Goal: Transaction & Acquisition: Subscribe to service/newsletter

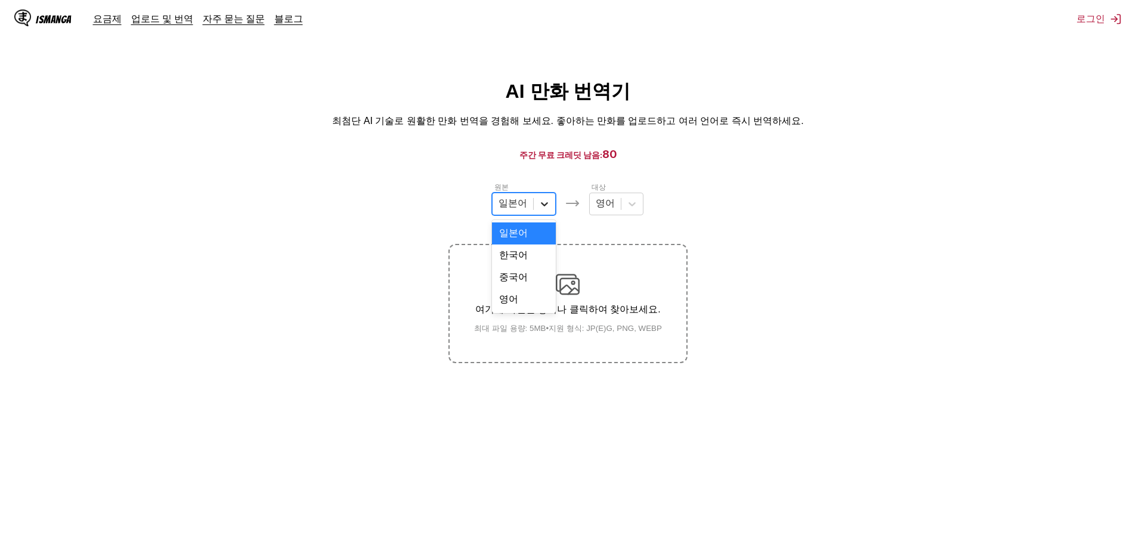
click at [547, 206] on icon at bounding box center [544, 204] width 7 height 4
click at [631, 214] on div at bounding box center [631, 203] width 21 height 21
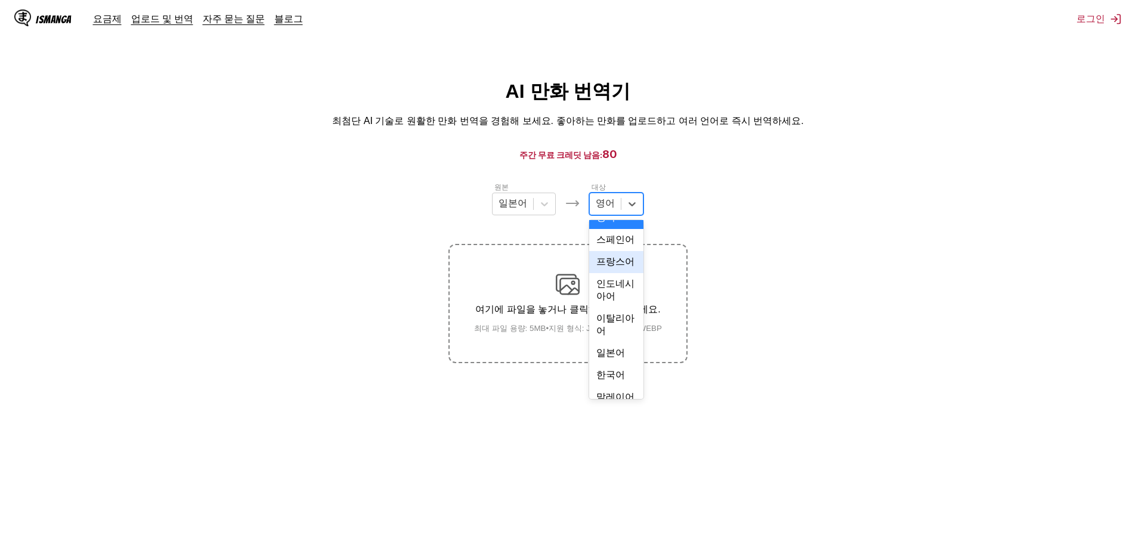
scroll to position [179, 0]
click at [612, 267] on div "한국어" at bounding box center [616, 256] width 54 height 22
click at [567, 336] on label "여기에 파일을 놓거나 클릭하여 찾아보세요. 최대 파일 용량: 5MB • 지원 형식: JP(E)G, PNG, WEBP" at bounding box center [567, 303] width 236 height 117
click at [0, 0] on input "여기에 파일을 놓거나 클릭하여 찾아보세요. 최대 파일 용량: 5MB • 지원 형식: JP(E)G, PNG, WEBP" at bounding box center [0, 0] width 0 height 0
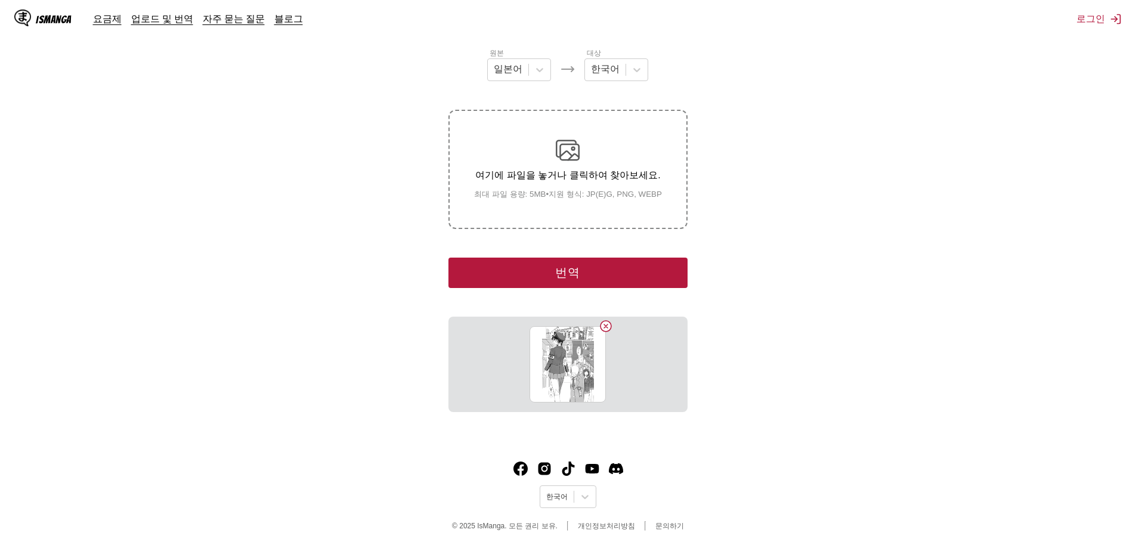
scroll to position [135, 0]
click at [607, 283] on button "번역" at bounding box center [567, 272] width 238 height 30
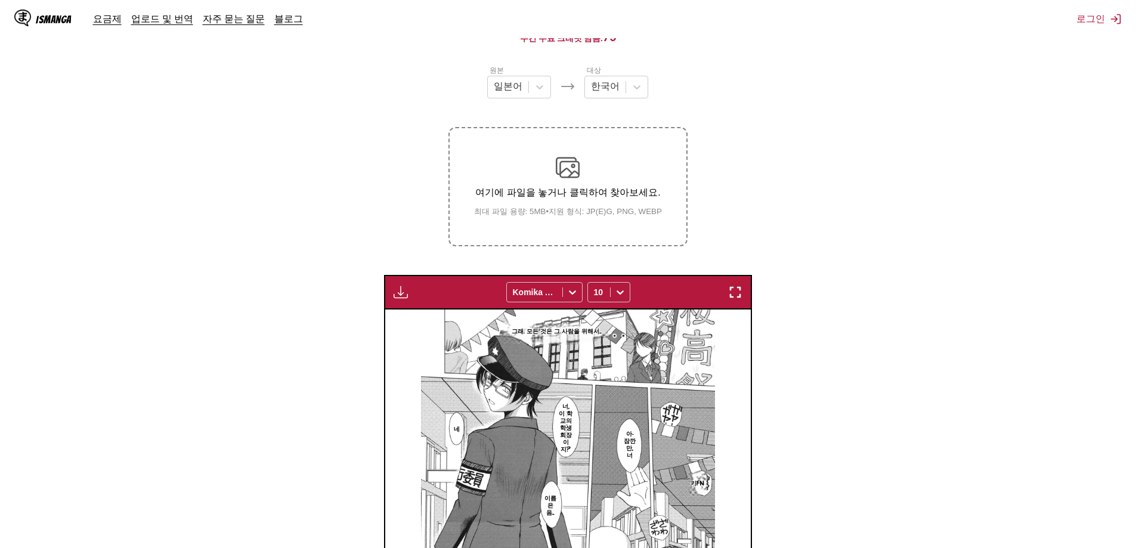
scroll to position [0, 0]
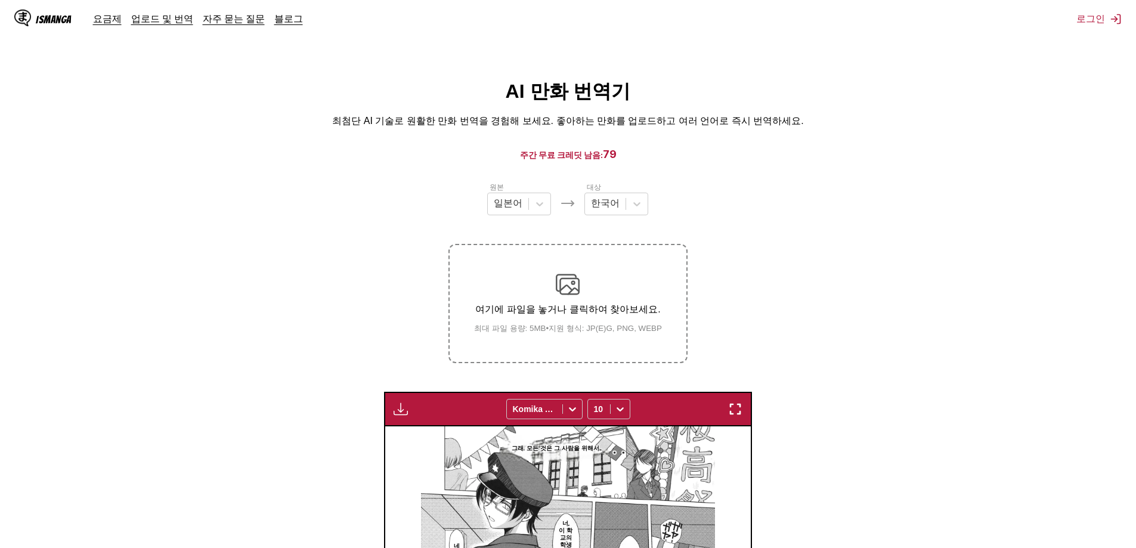
click at [404, 407] on img "button" at bounding box center [400, 409] width 14 height 14
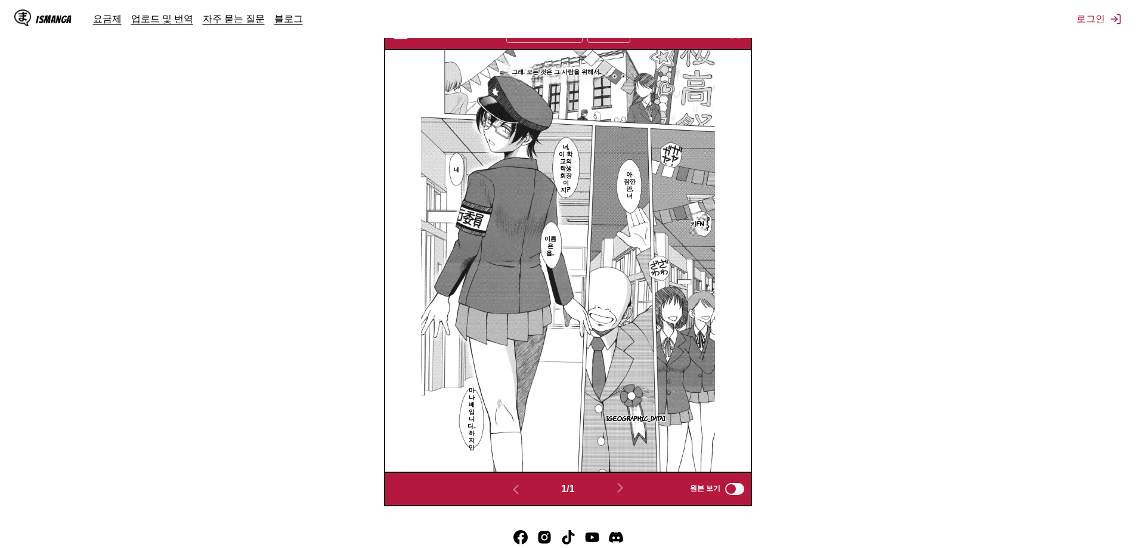
scroll to position [265, 0]
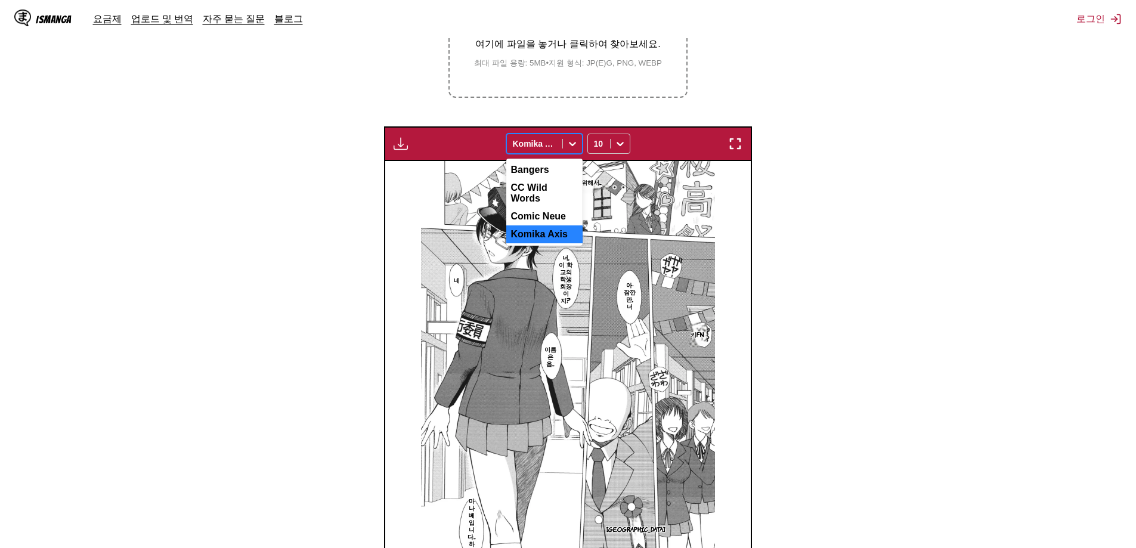
click at [568, 141] on icon at bounding box center [572, 144] width 12 height 12
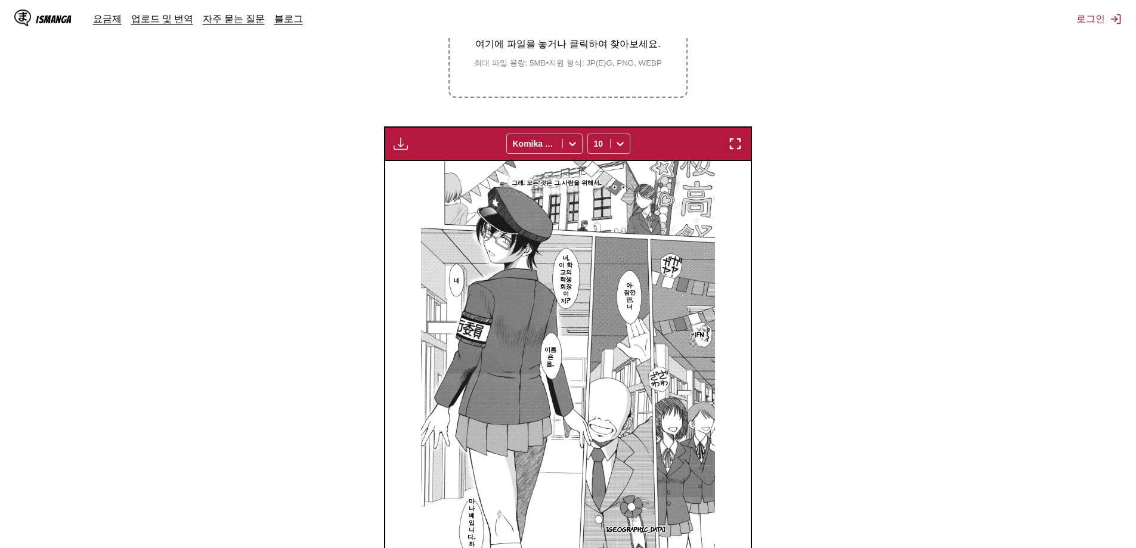
click at [732, 142] on img "button" at bounding box center [735, 144] width 14 height 14
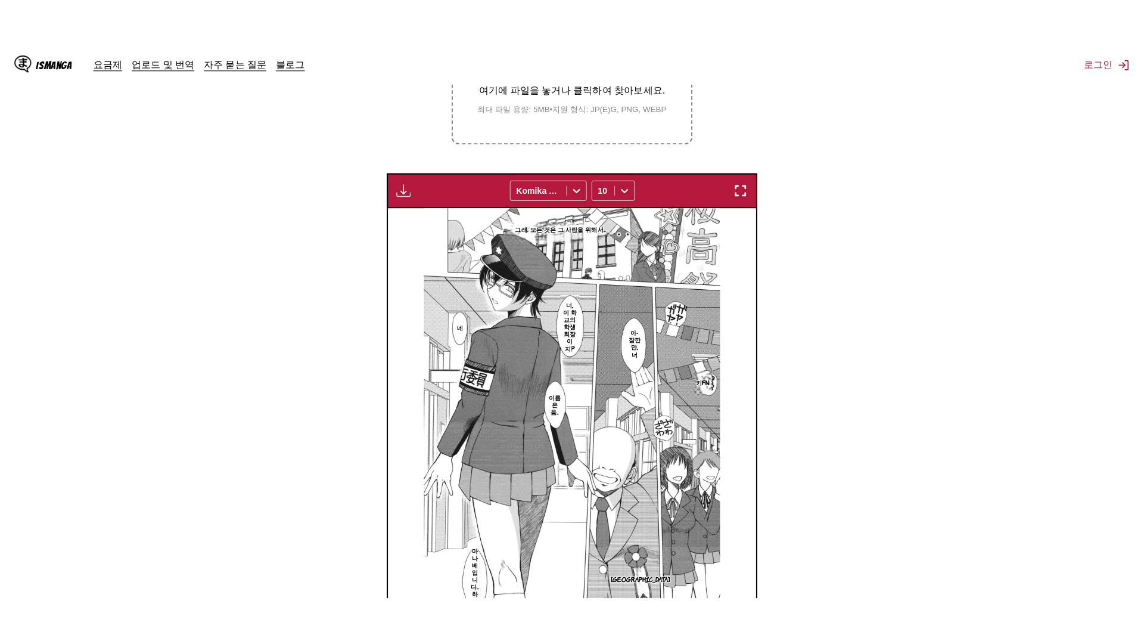
scroll to position [125, 0]
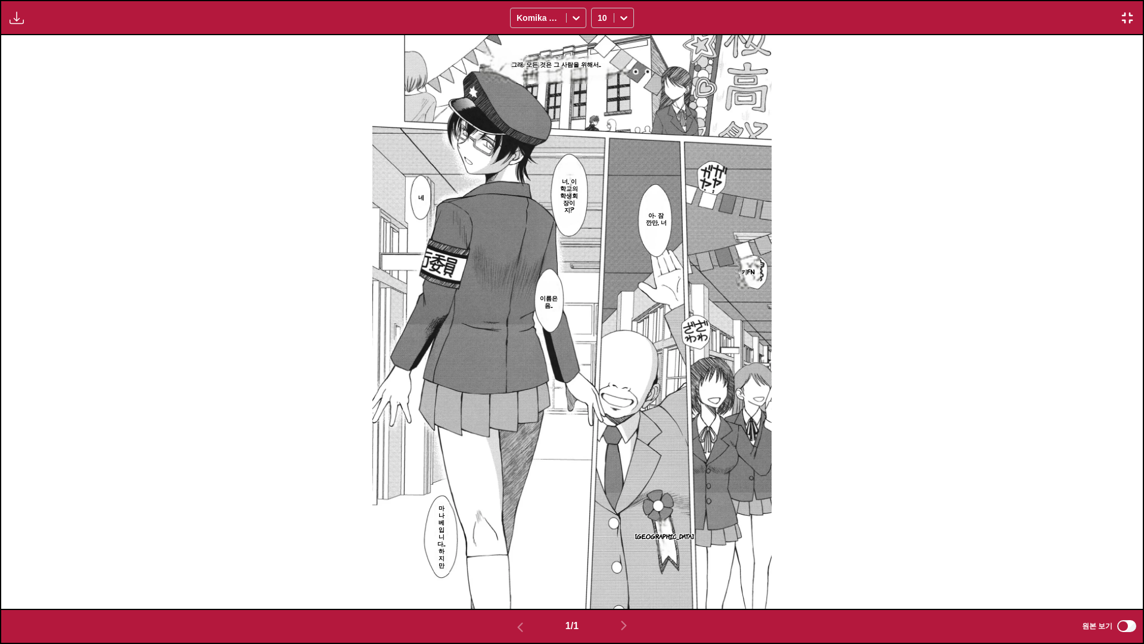
click at [14, 18] on img "button" at bounding box center [17, 18] width 14 height 14
click at [22, 52] on small "프리미엄 사용자 전용" at bounding box center [24, 65] width 26 height 100
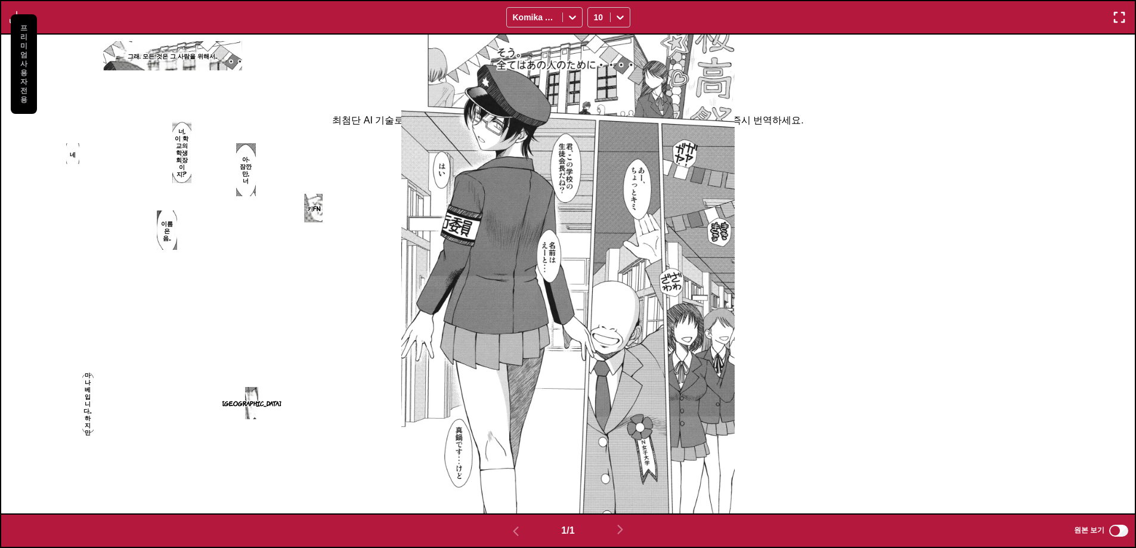
scroll to position [0, 0]
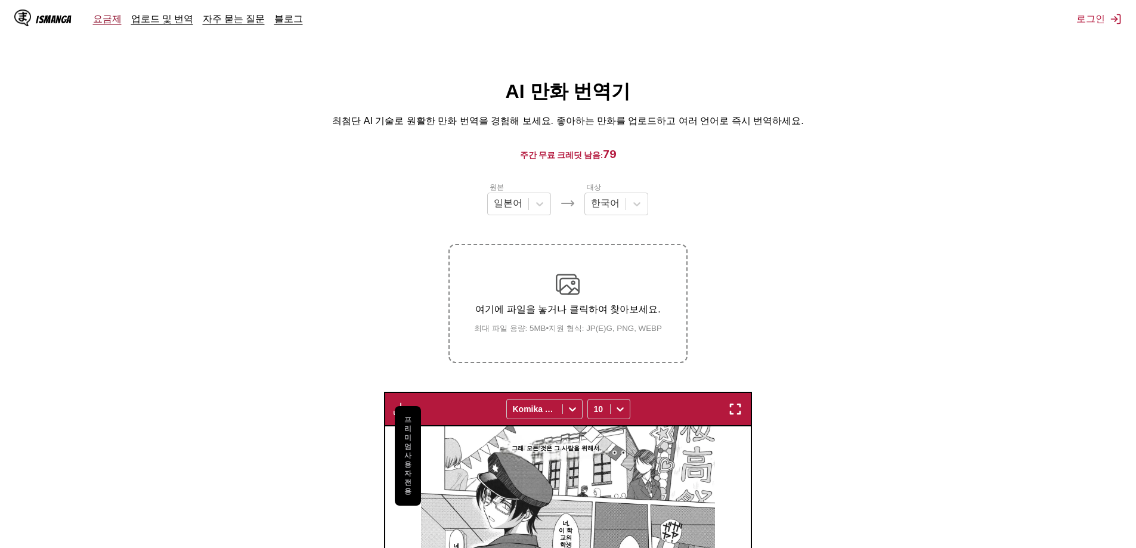
click at [106, 20] on link "요금제" at bounding box center [107, 19] width 29 height 12
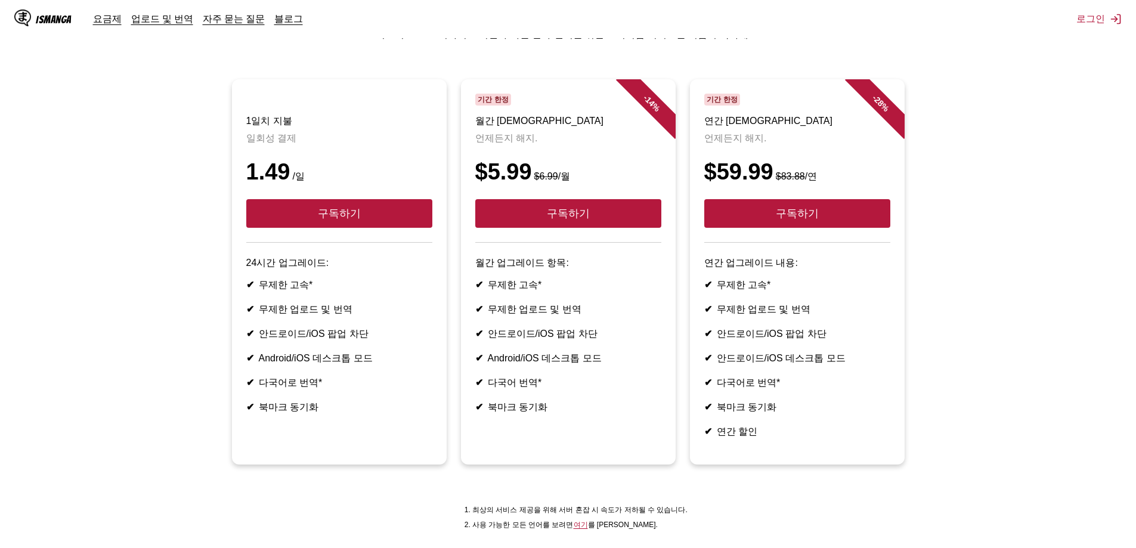
scroll to position [213, 0]
